Goal: Task Accomplishment & Management: Manage account settings

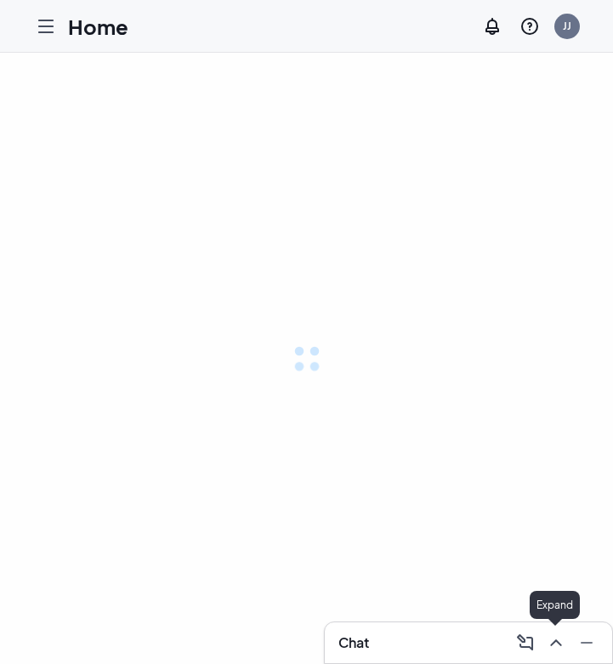
click at [553, 643] on icon "ChevronUp" at bounding box center [555, 642] width 11 height 7
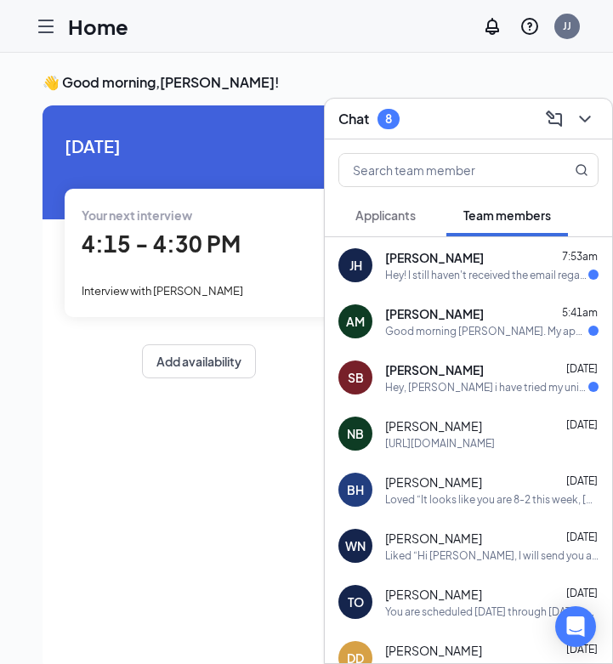
click at [520, 343] on div "AM [PERSON_NAME] 5:41am Good morning [PERSON_NAME]. My apologies for it being s…" at bounding box center [468, 321] width 287 height 56
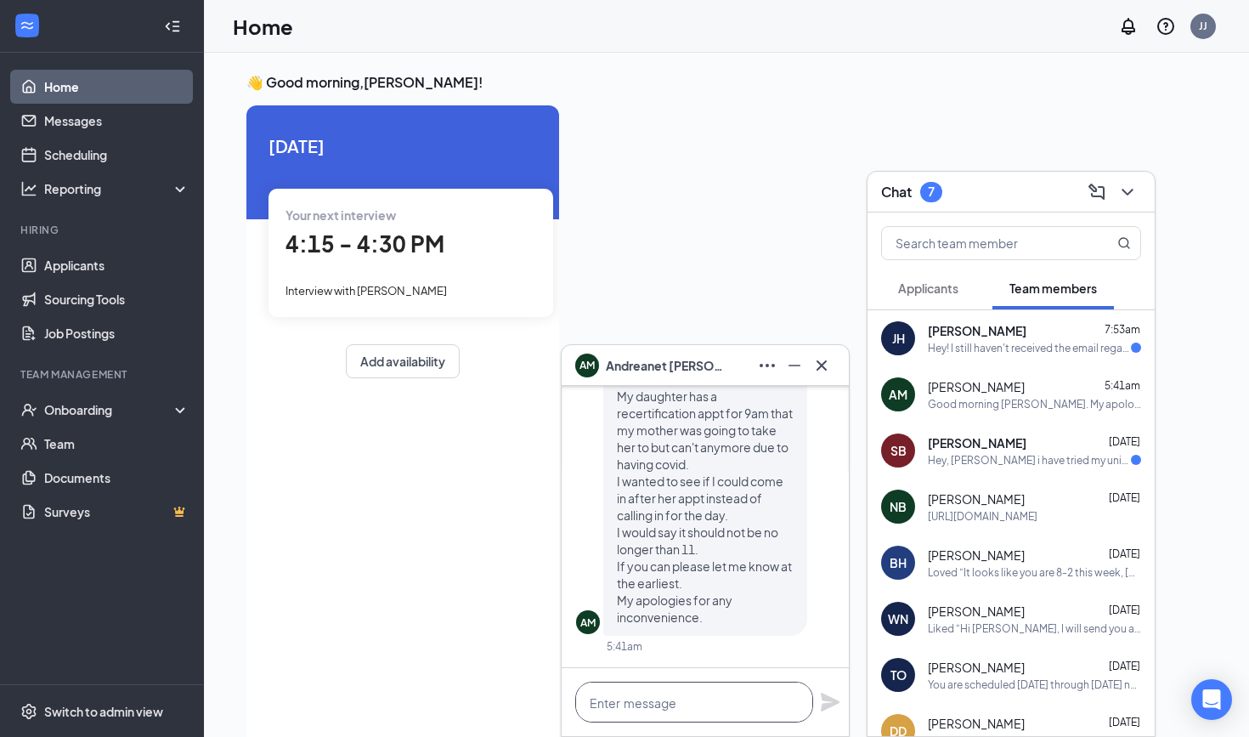
click at [612, 663] on textarea at bounding box center [694, 702] width 238 height 41
click at [612, 276] on button "Applicants" at bounding box center [928, 288] width 94 height 42
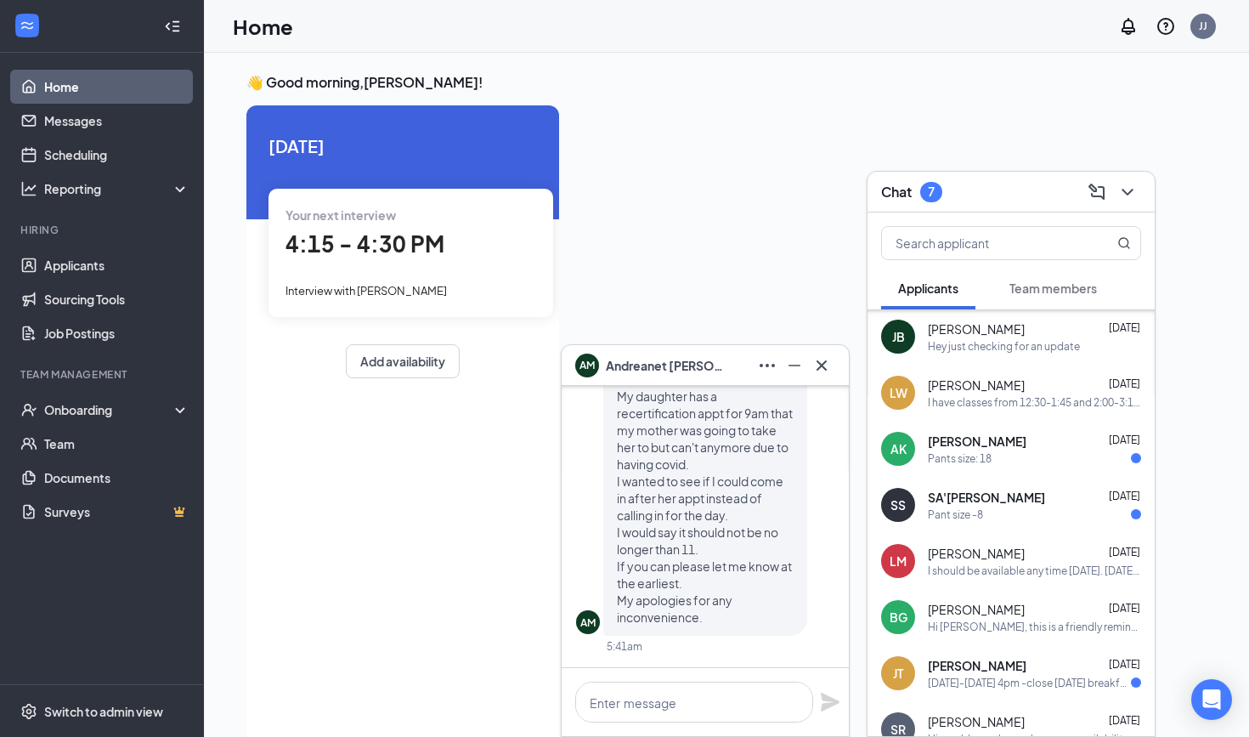
scroll to position [113, 0]
click at [612, 663] on textarea at bounding box center [694, 702] width 238 height 41
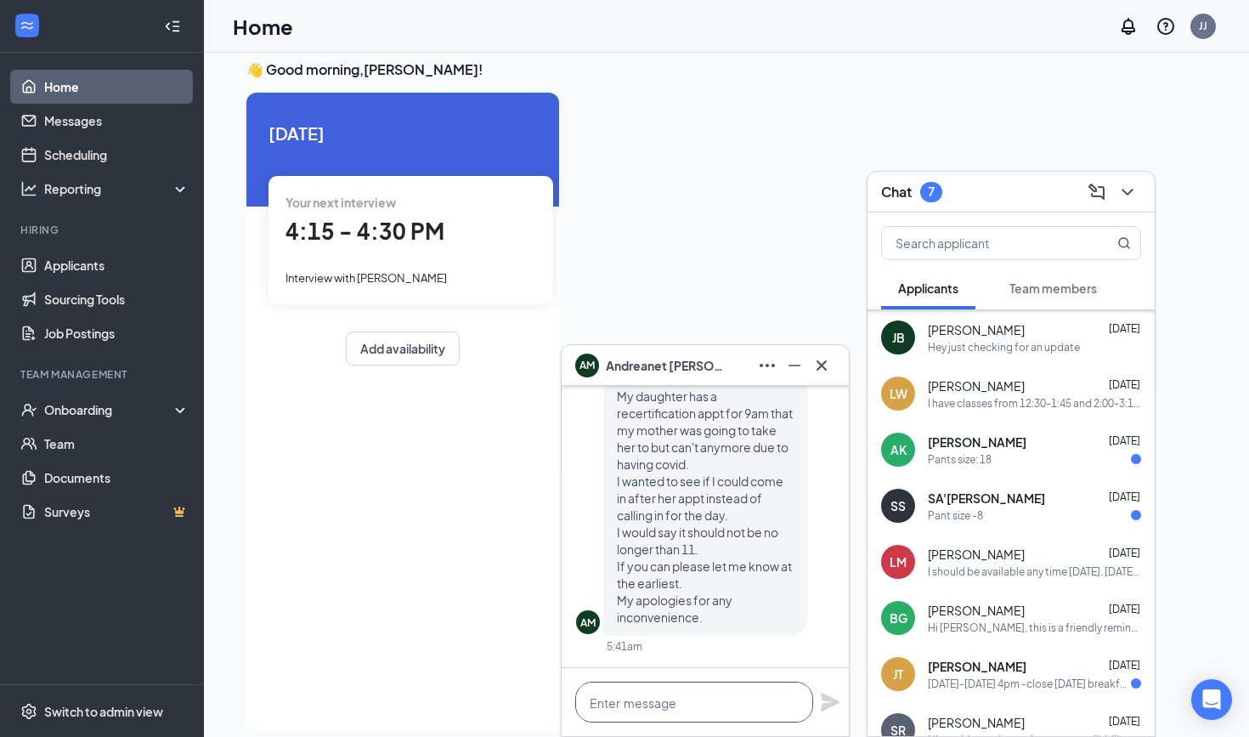
scroll to position [16, 0]
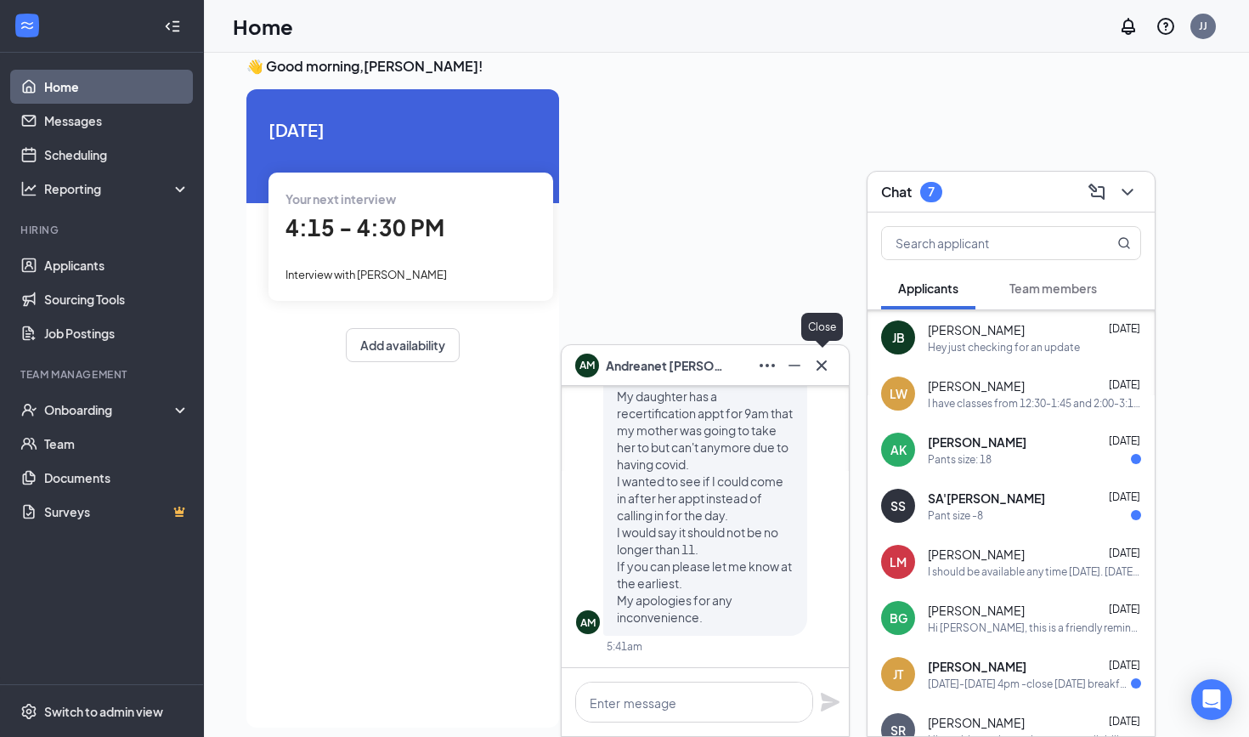
click at [612, 367] on icon "Cross" at bounding box center [822, 365] width 20 height 20
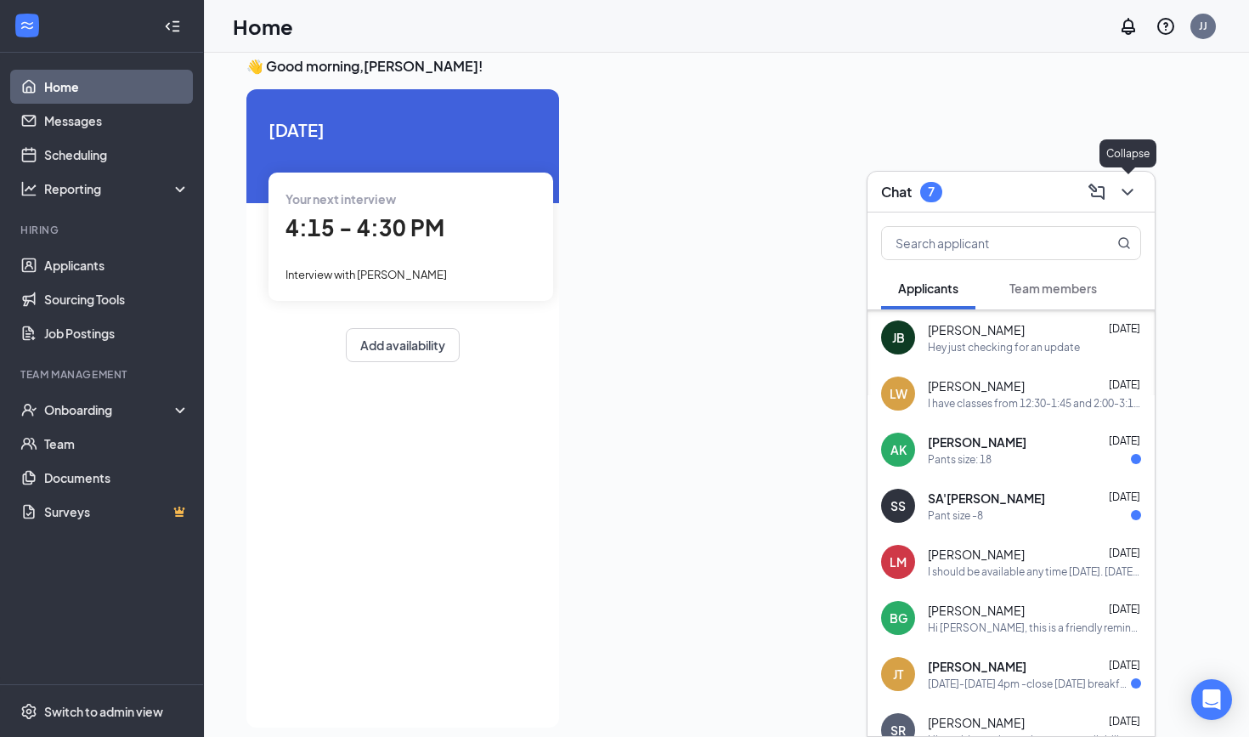
click at [612, 195] on icon "ChevronDown" at bounding box center [1128, 192] width 20 height 20
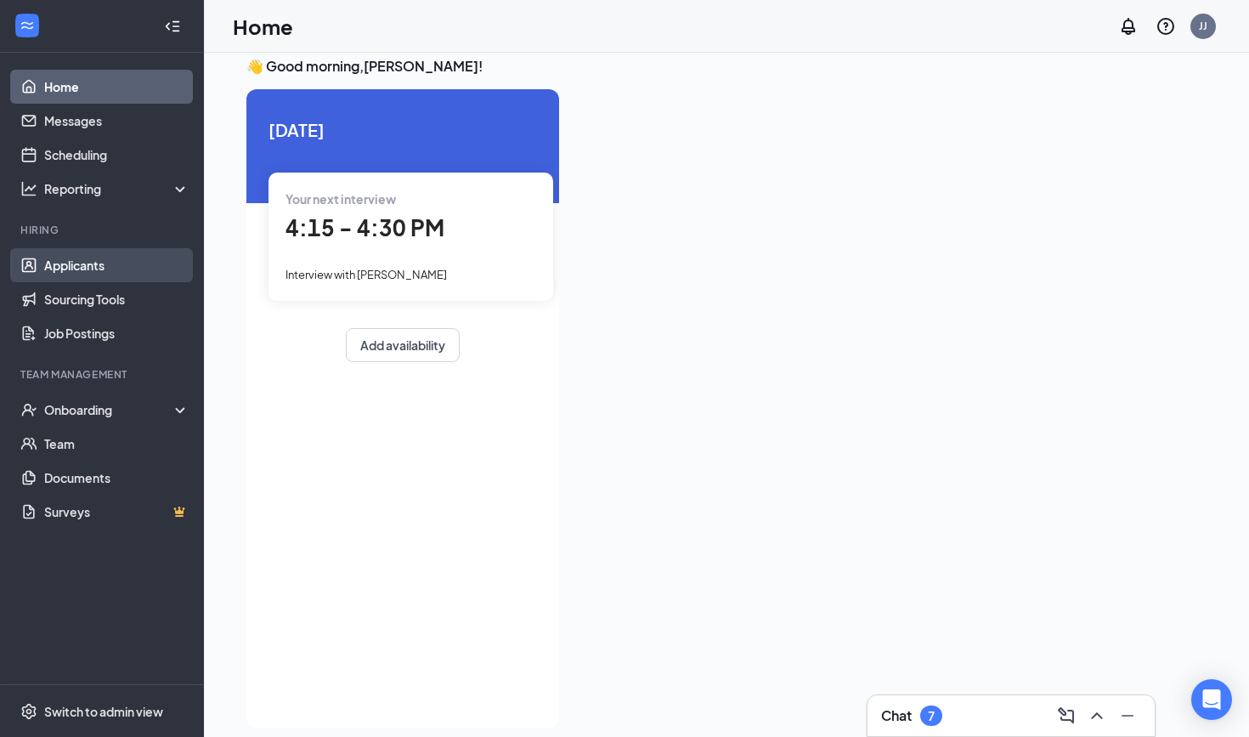
click at [60, 271] on link "Applicants" at bounding box center [116, 265] width 145 height 34
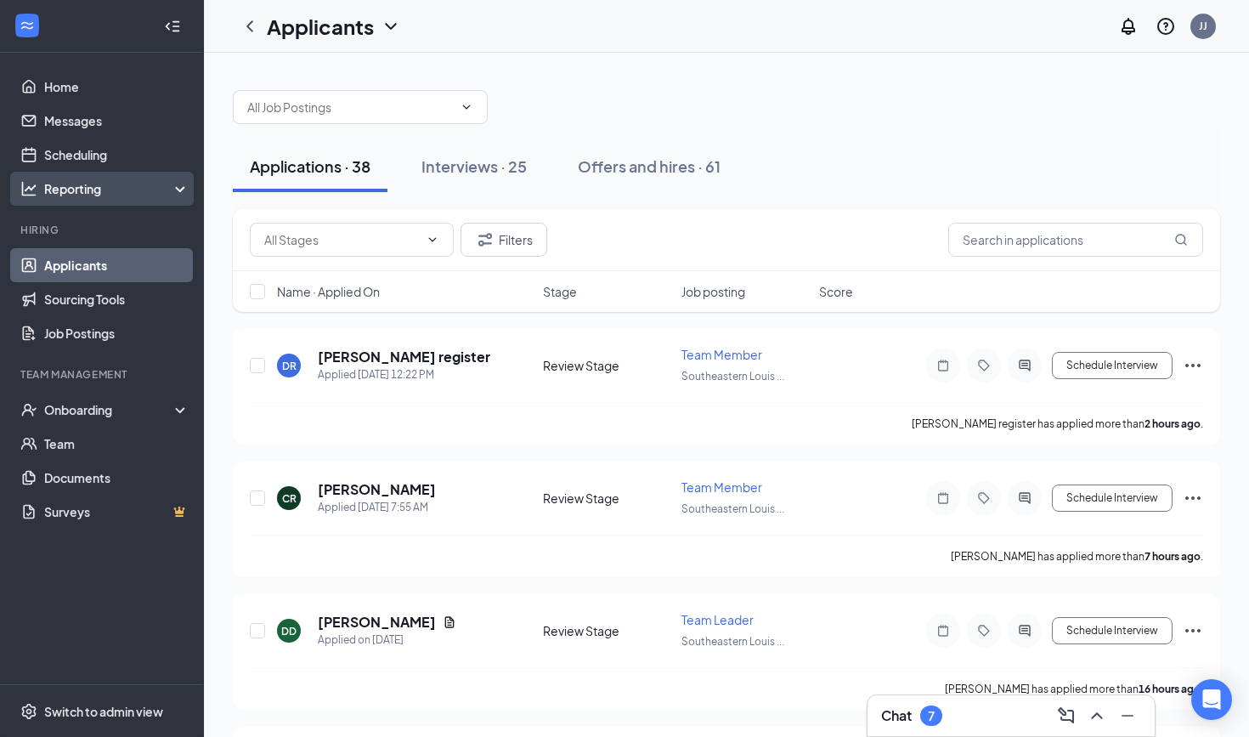
click at [88, 177] on div "Reporting" at bounding box center [102, 189] width 204 height 34
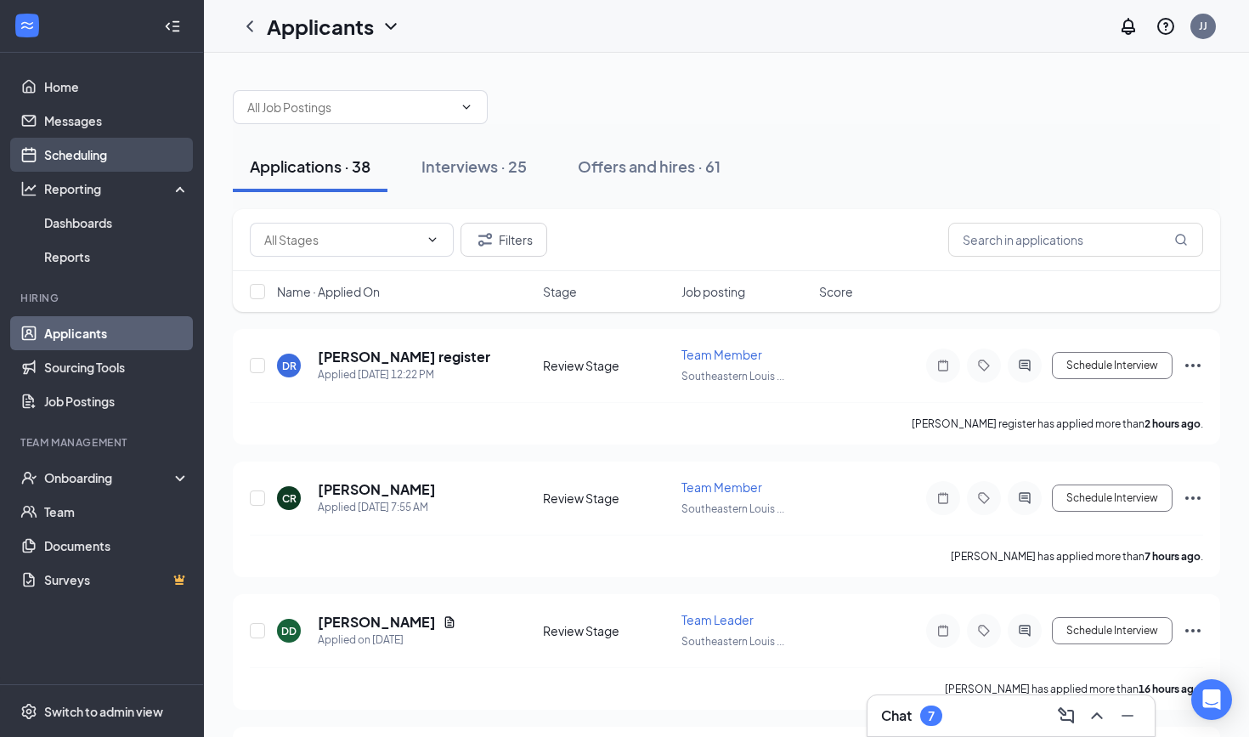
click at [88, 161] on link "Scheduling" at bounding box center [116, 155] width 145 height 34
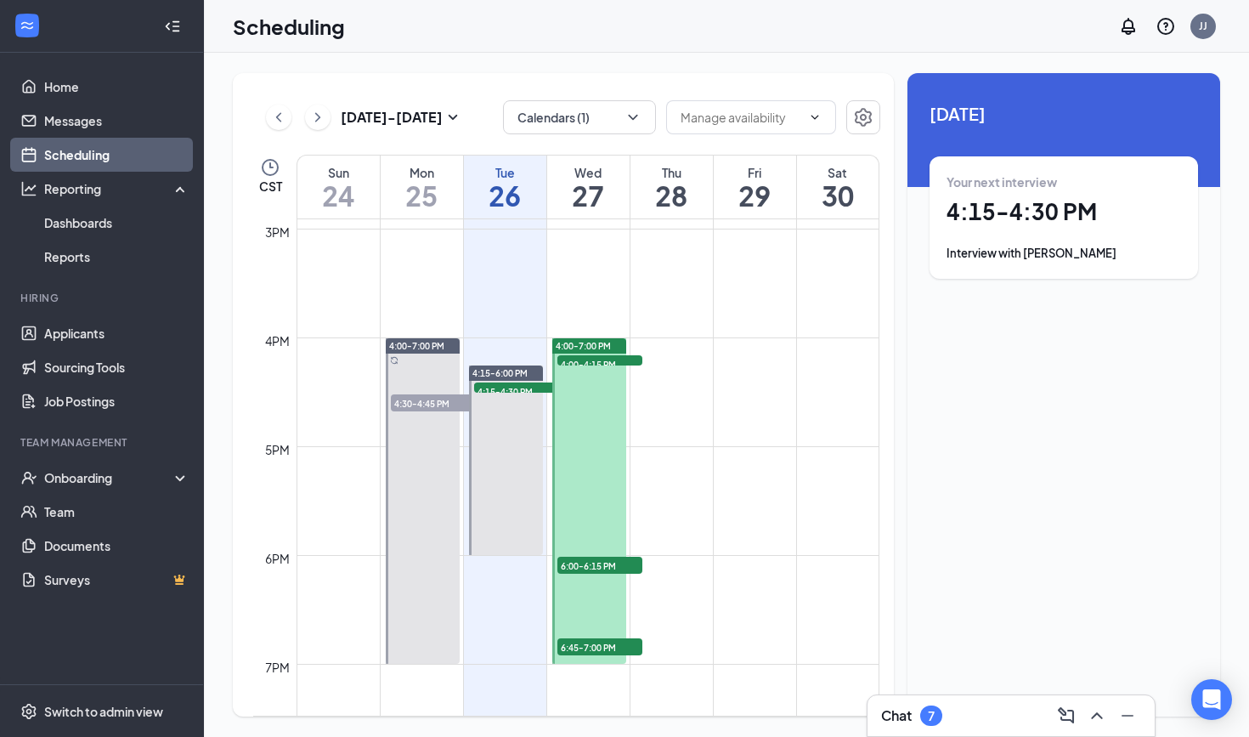
scroll to position [1708, 0]
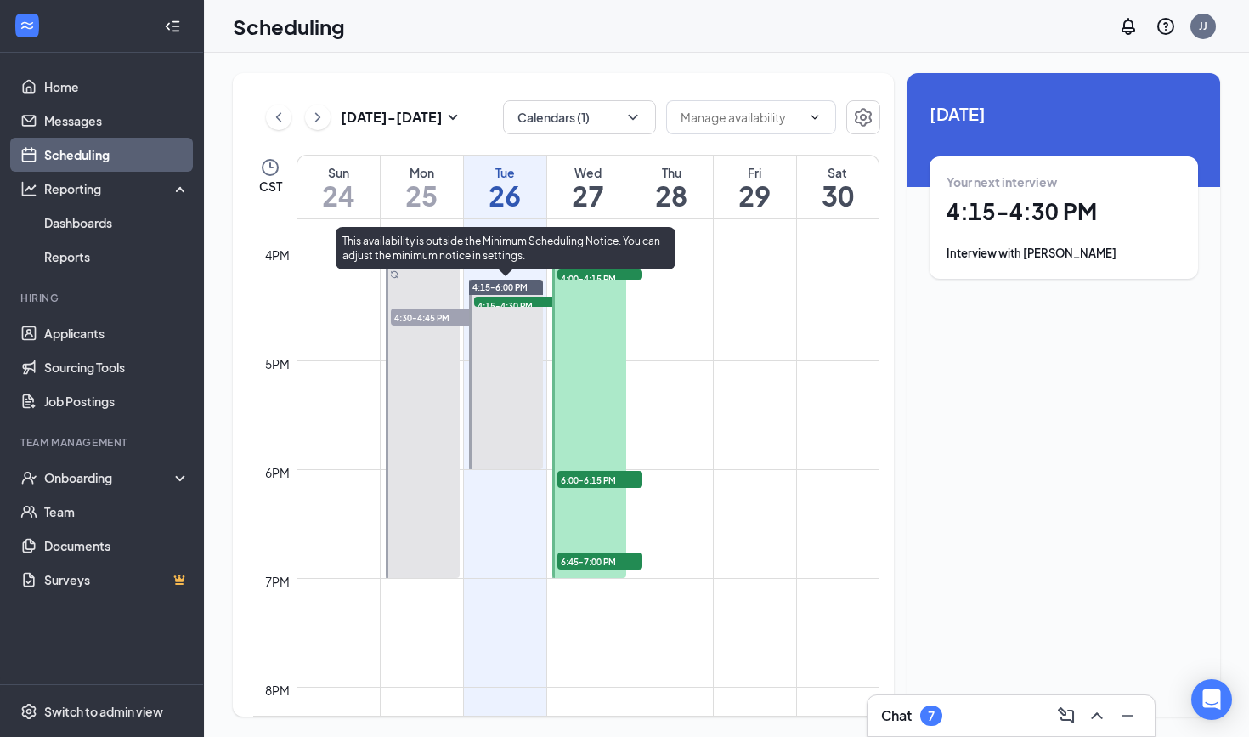
click at [510, 306] on span "4:15-4:30 PM" at bounding box center [516, 305] width 85 height 17
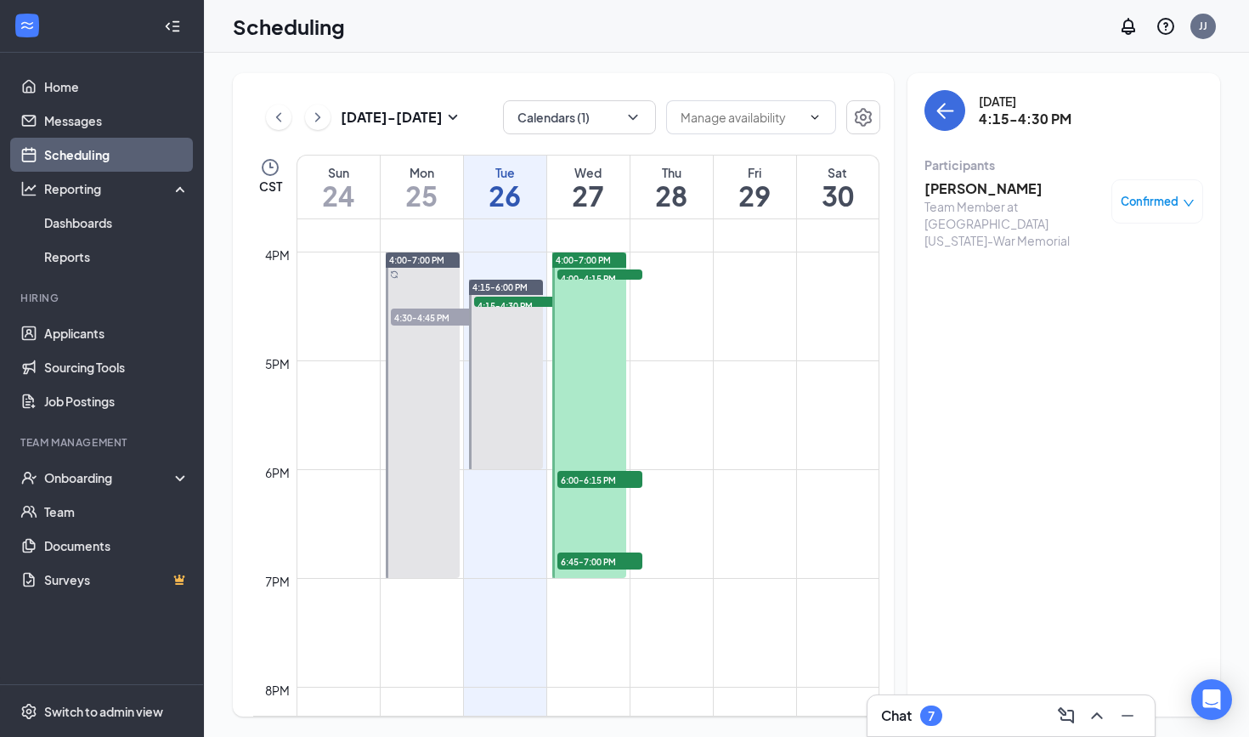
click at [612, 186] on h3 "[PERSON_NAME]" at bounding box center [1014, 188] width 178 height 19
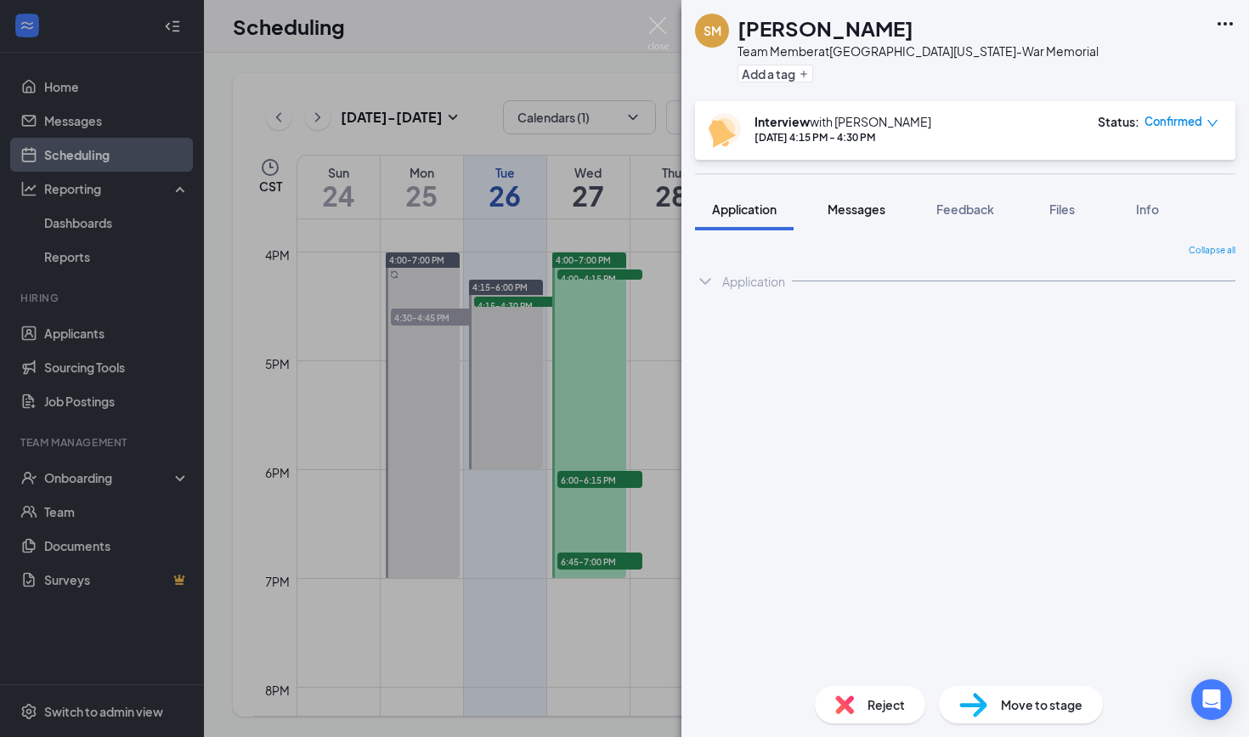
click at [612, 204] on span "Messages" at bounding box center [857, 208] width 58 height 15
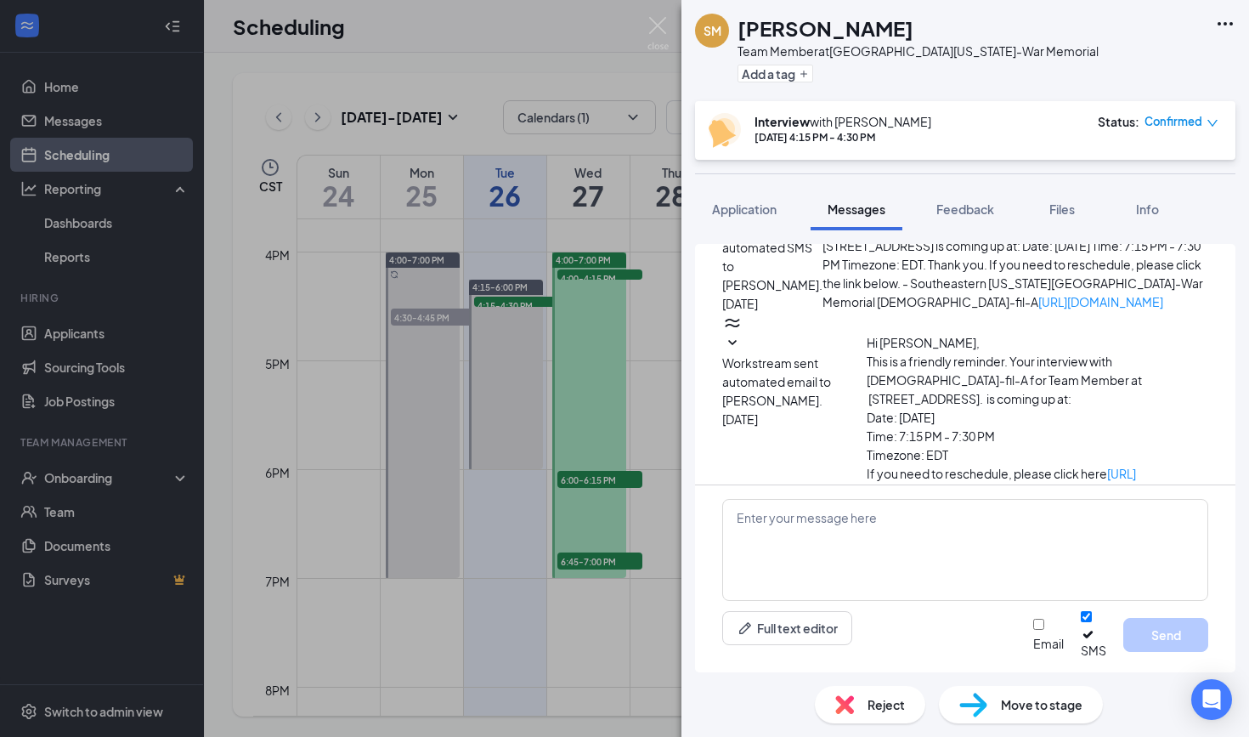
scroll to position [482, 0]
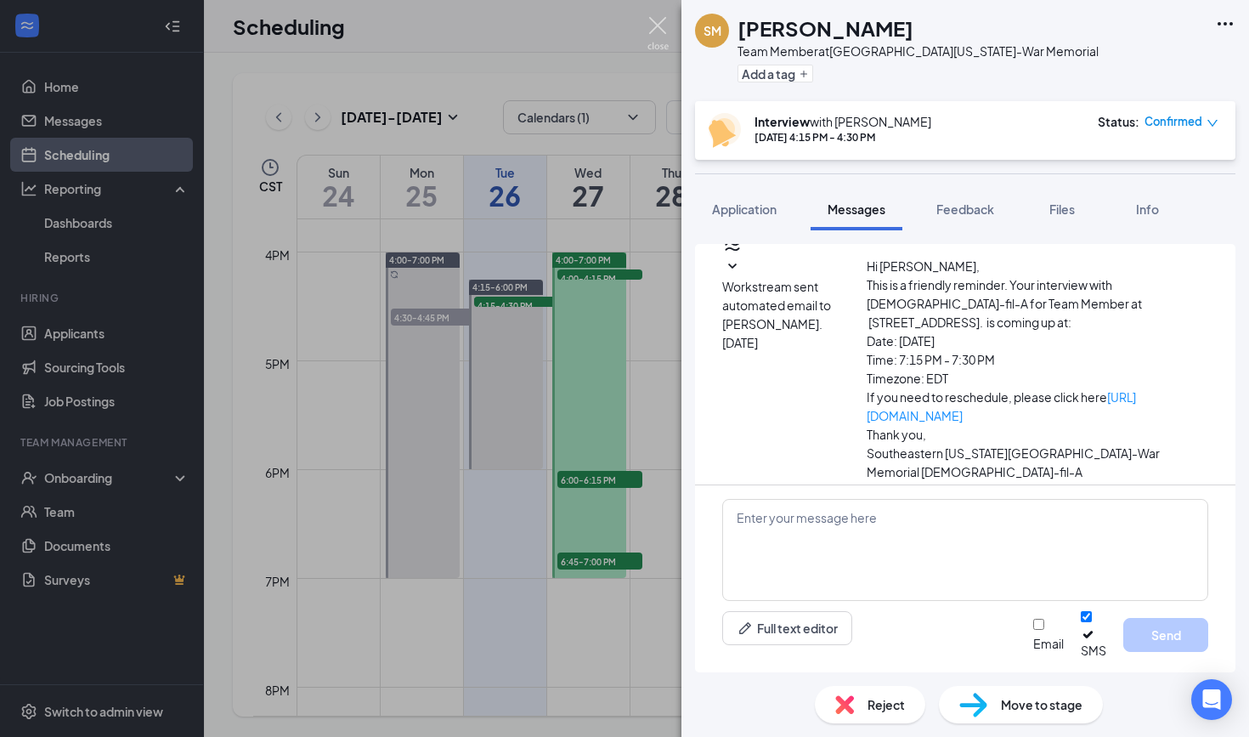
click at [612, 19] on img at bounding box center [658, 33] width 21 height 33
